Goal: Task Accomplishment & Management: Complete application form

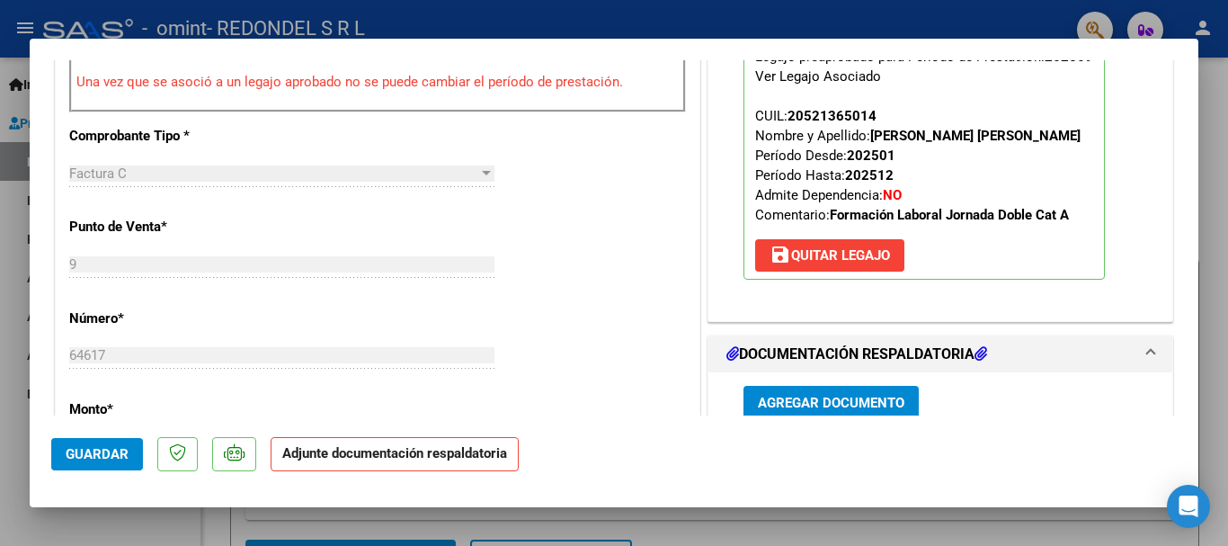
scroll to position [809, 0]
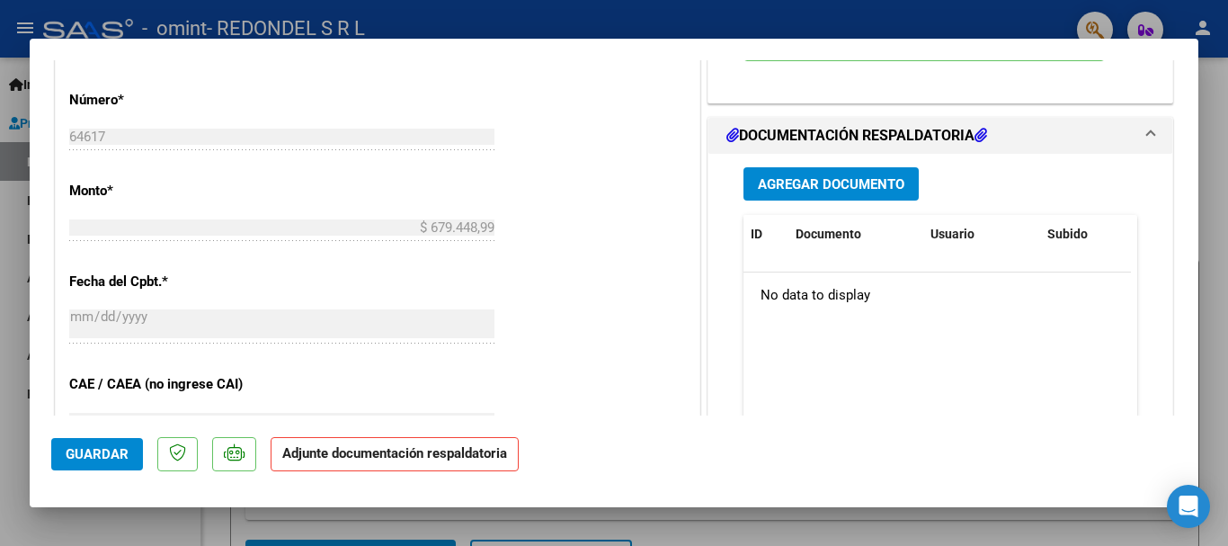
click at [5, 320] on div at bounding box center [614, 273] width 1228 height 546
type input "$ 0,00"
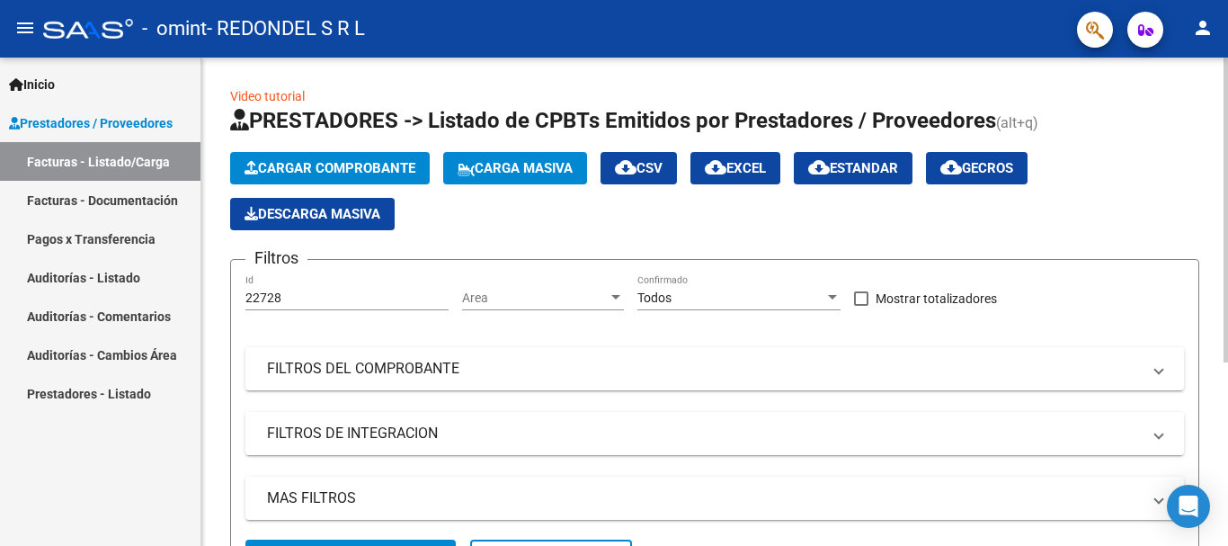
scroll to position [293, 0]
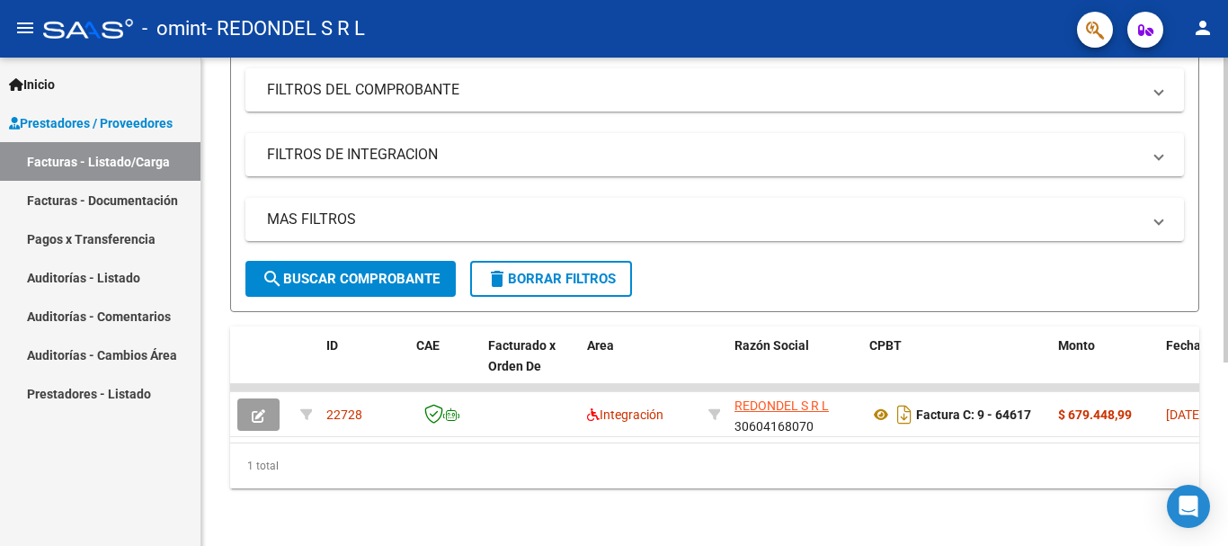
drag, startPoint x: 629, startPoint y: 427, endPoint x: 638, endPoint y: 422, distance: 10.0
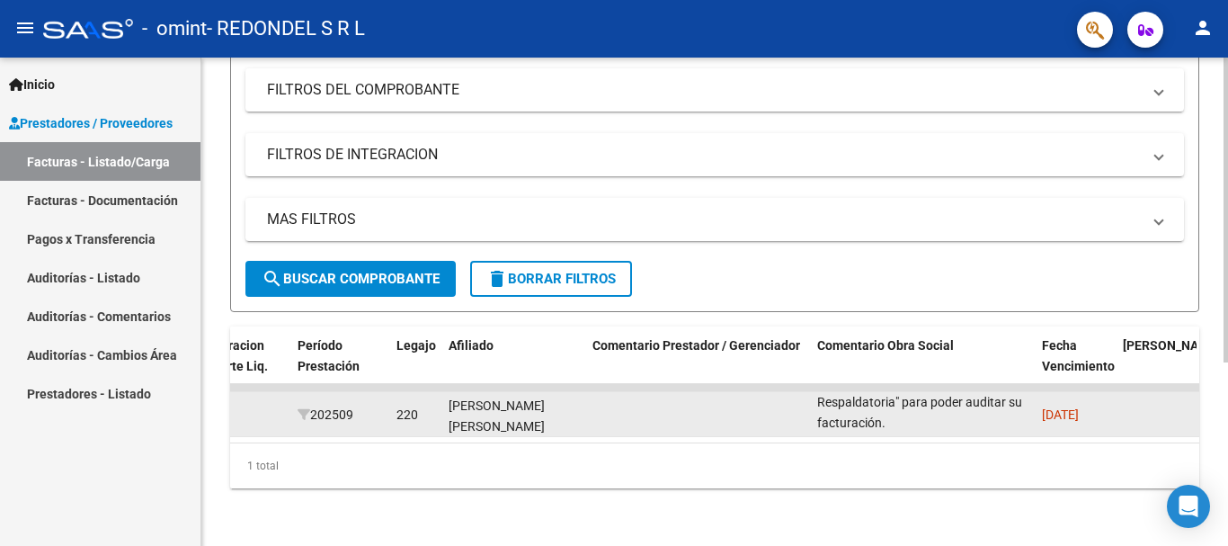
scroll to position [1, 0]
drag, startPoint x: 817, startPoint y: 392, endPoint x: 928, endPoint y: 405, distance: 112.3
click at [928, 405] on div "Falta planilla de asistencia. Debe cargar la misma en "Documentación Respaldato…" at bounding box center [922, 414] width 210 height 38
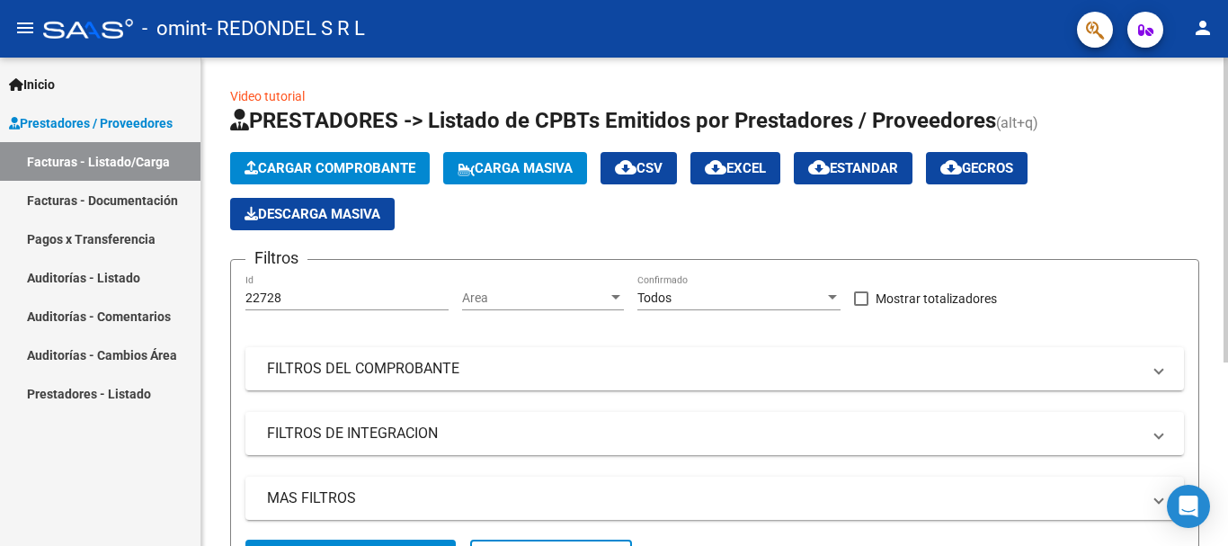
scroll to position [293, 0]
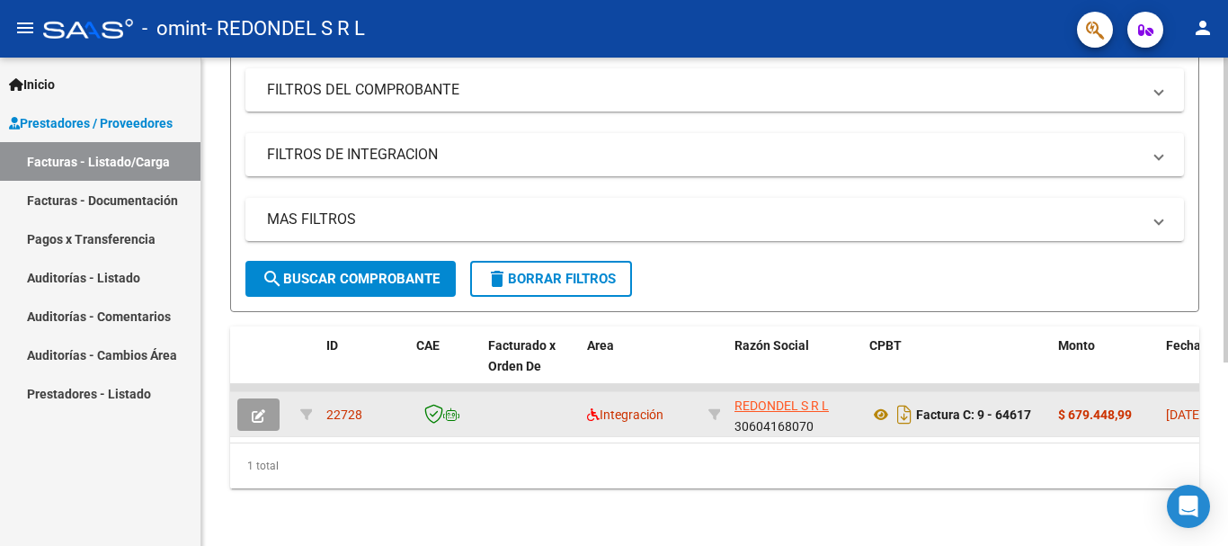
click at [257, 398] on button "button" at bounding box center [258, 414] width 42 height 32
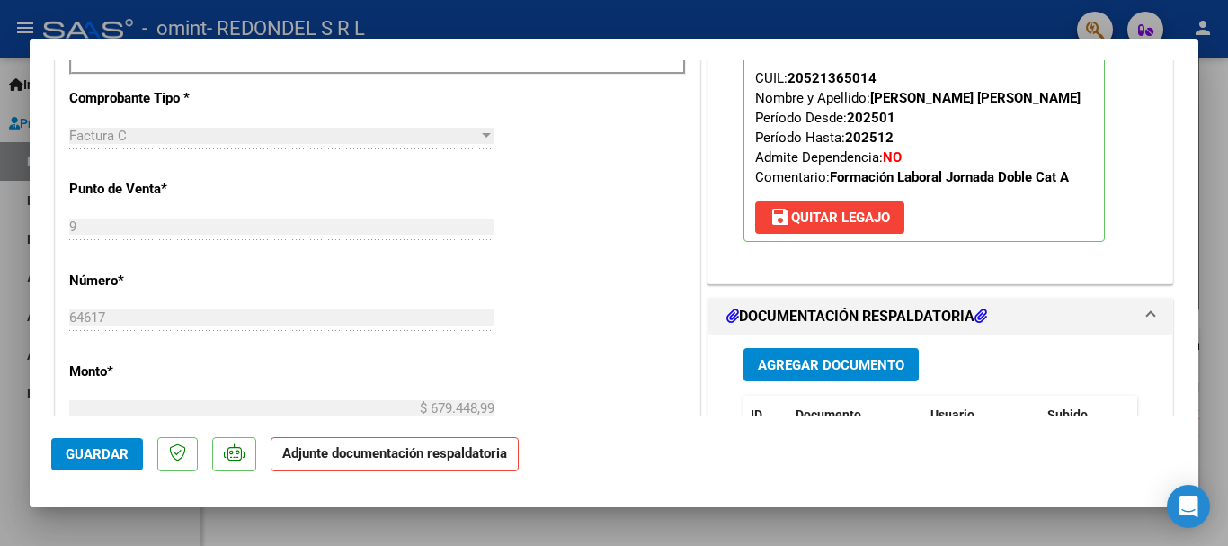
scroll to position [629, 0]
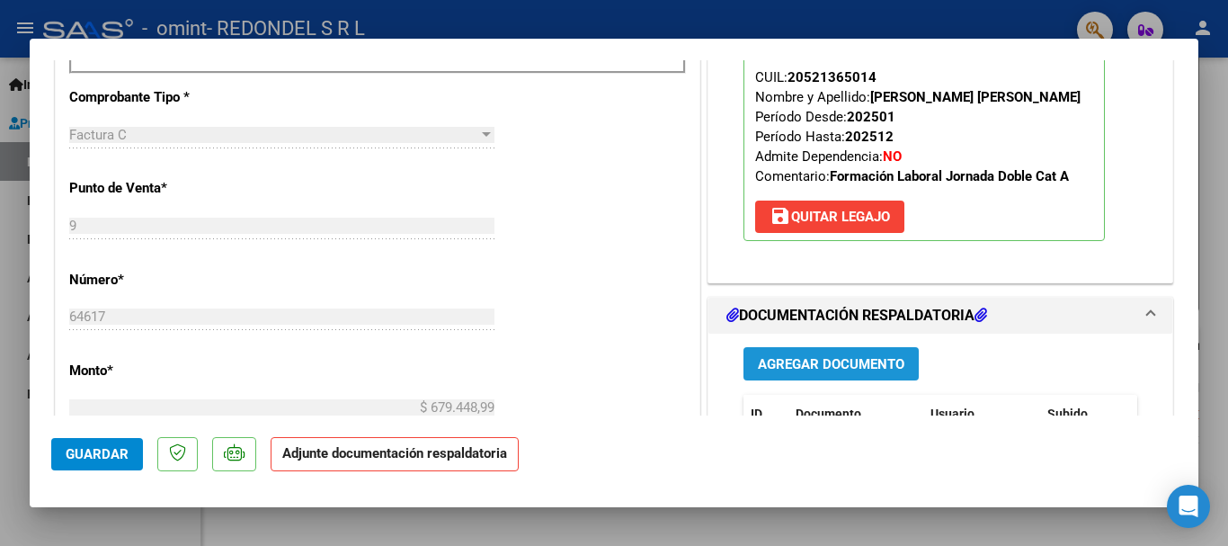
click at [819, 366] on span "Agregar Documento" at bounding box center [831, 364] width 146 height 16
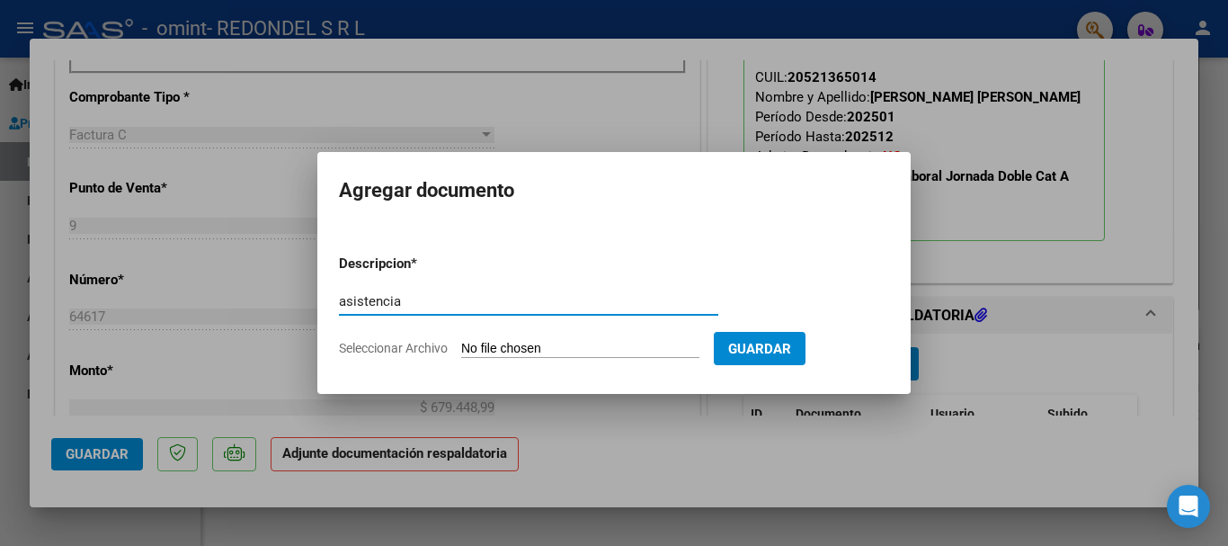
type input "asistencia"
click at [519, 347] on input "Seleccionar Archivo" at bounding box center [580, 349] width 238 height 17
type input "C:\fakepath\Asistencia_30604168070_011_0009_00064617.pdf"
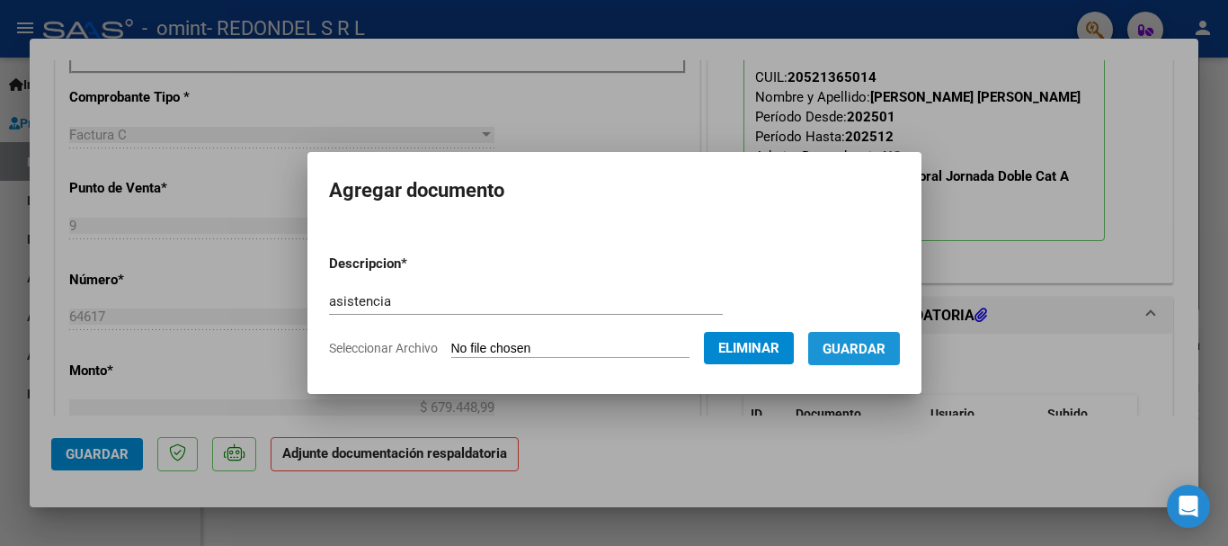
click at [869, 351] on span "Guardar" at bounding box center [853, 349] width 63 height 16
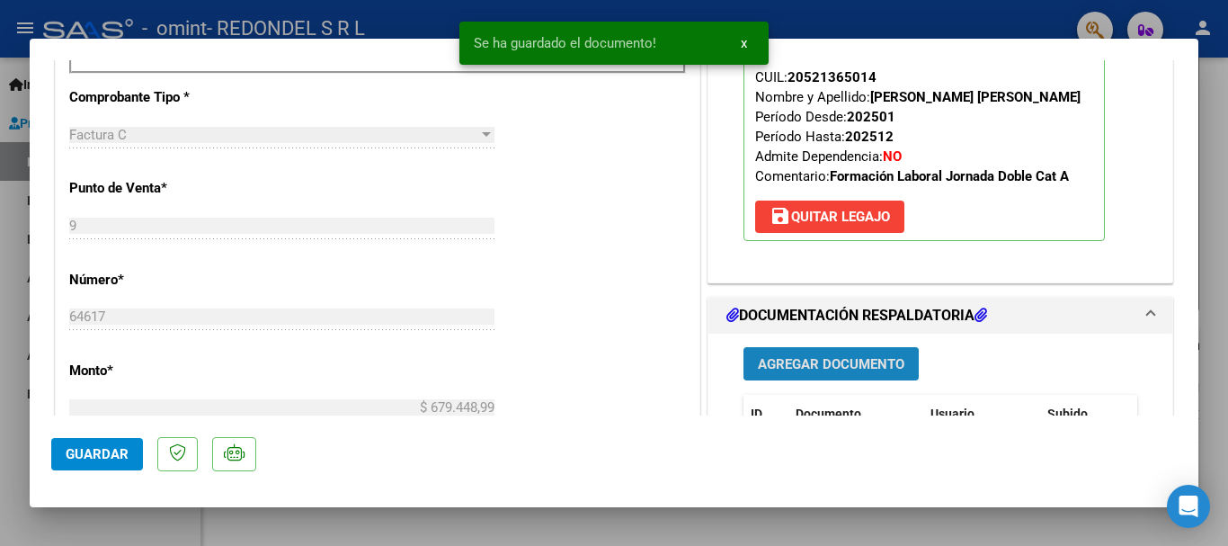
click at [762, 358] on span "Agregar Documento" at bounding box center [831, 364] width 146 height 16
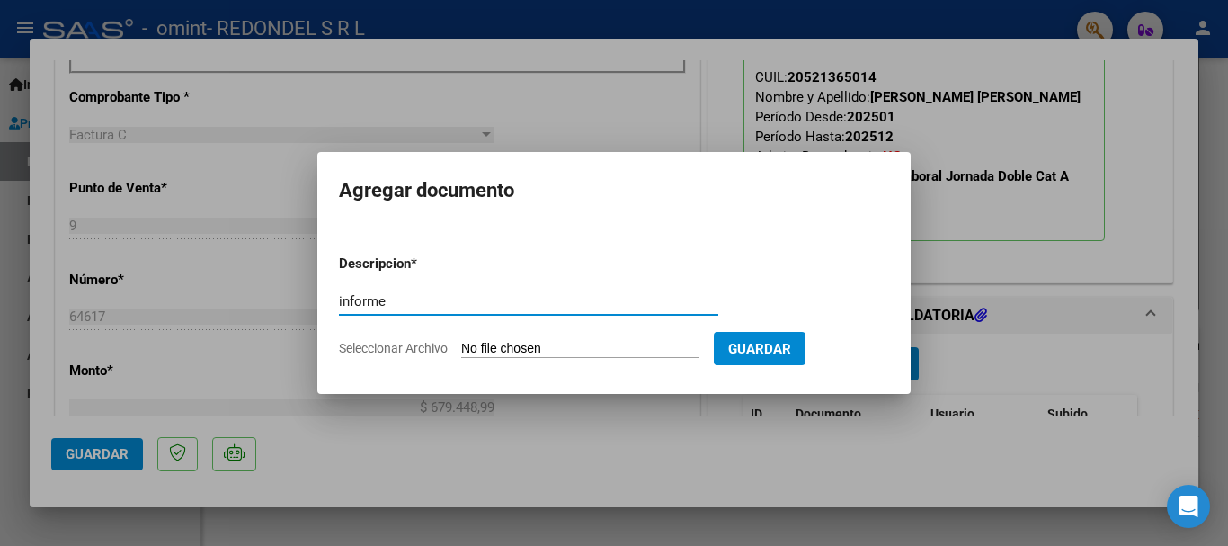
type input "informe"
click at [606, 351] on input "Seleccionar Archivo" at bounding box center [580, 349] width 238 height 17
type input "C:\fakepath\Informe_30604168070_011_0009_00064617.pdf"
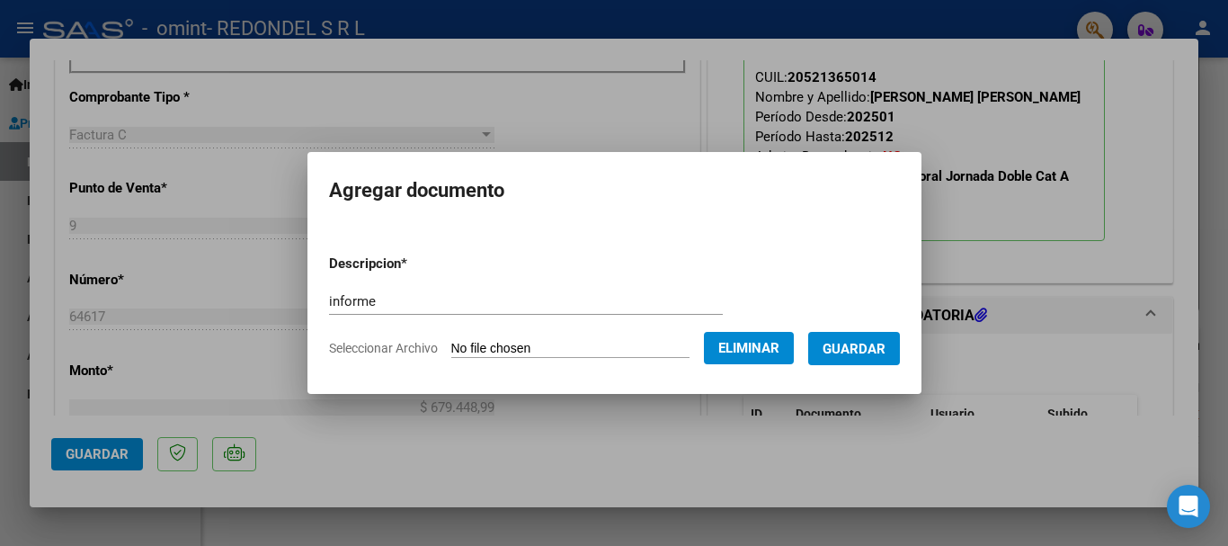
click at [871, 366] on form "Descripcion * informe Escriba aquí una descripcion Seleccionar Archivo Eliminar…" at bounding box center [614, 305] width 571 height 131
click at [872, 359] on button "Guardar" at bounding box center [854, 348] width 92 height 33
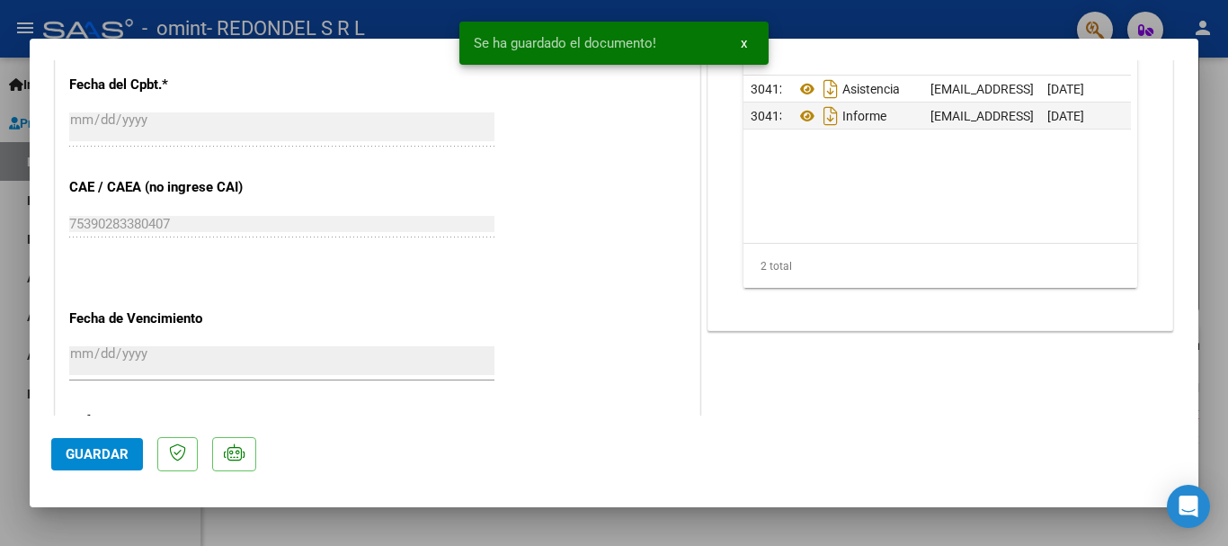
scroll to position [719, 0]
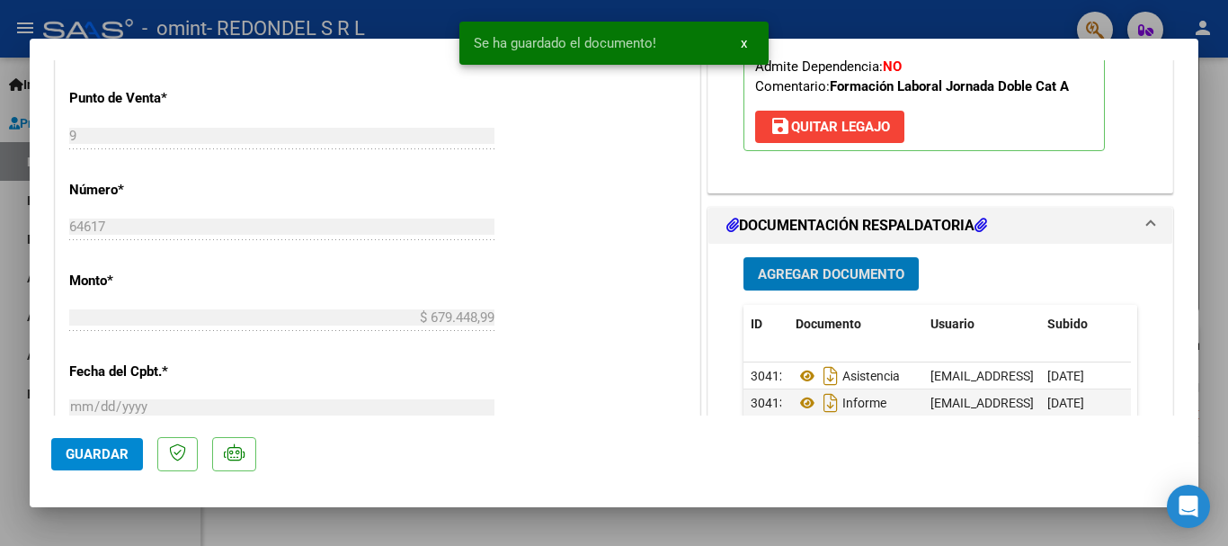
click at [6, 319] on div at bounding box center [614, 273] width 1228 height 546
type input "$ 0,00"
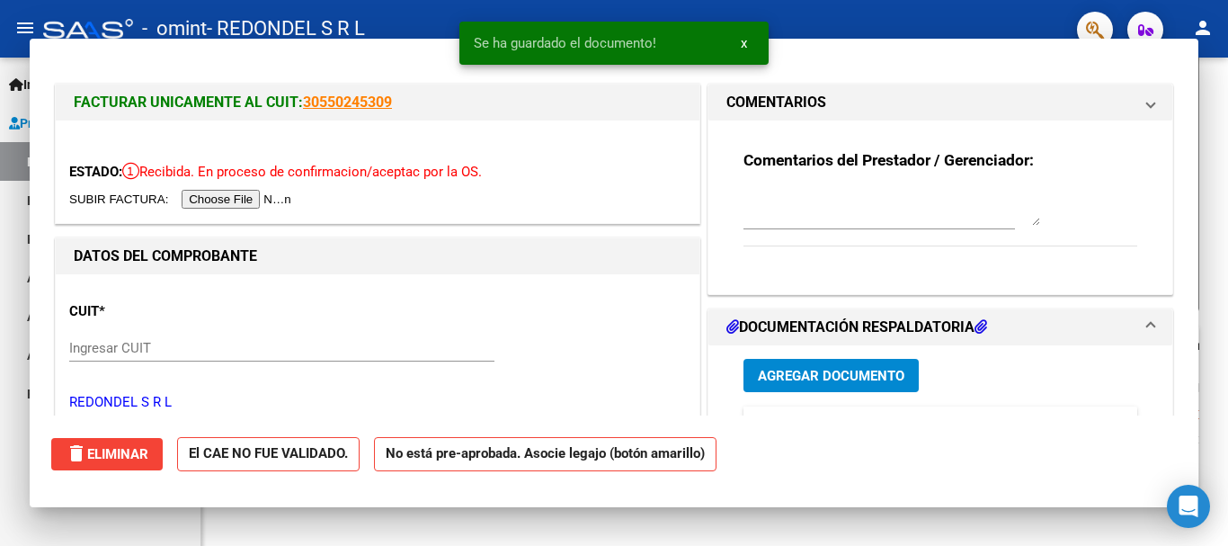
scroll to position [293, 0]
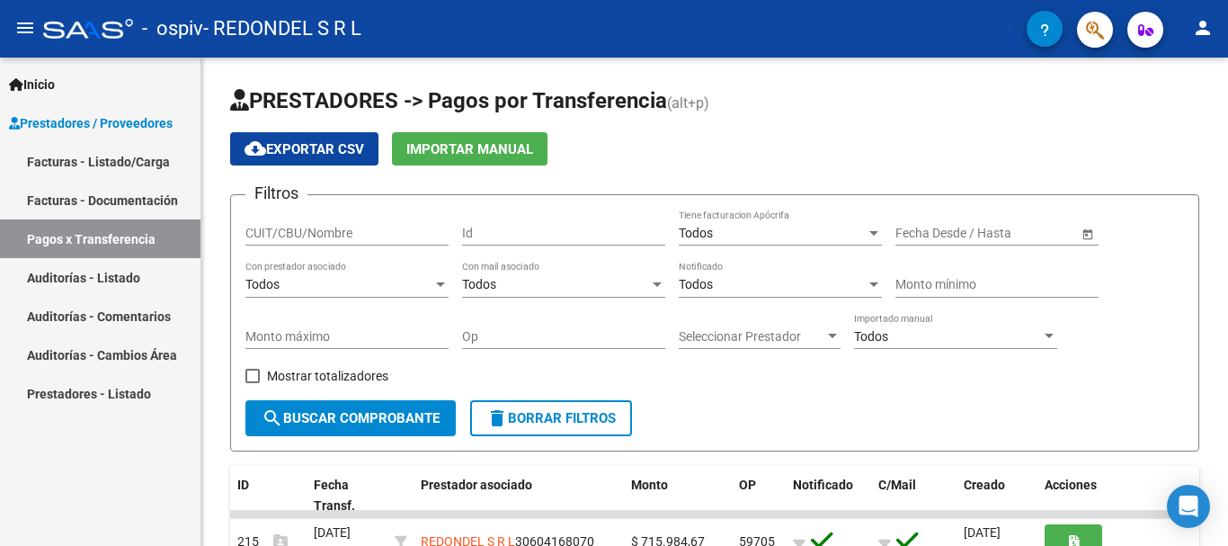
scroll to position [3, 0]
